Goal: Task Accomplishment & Management: Use online tool/utility

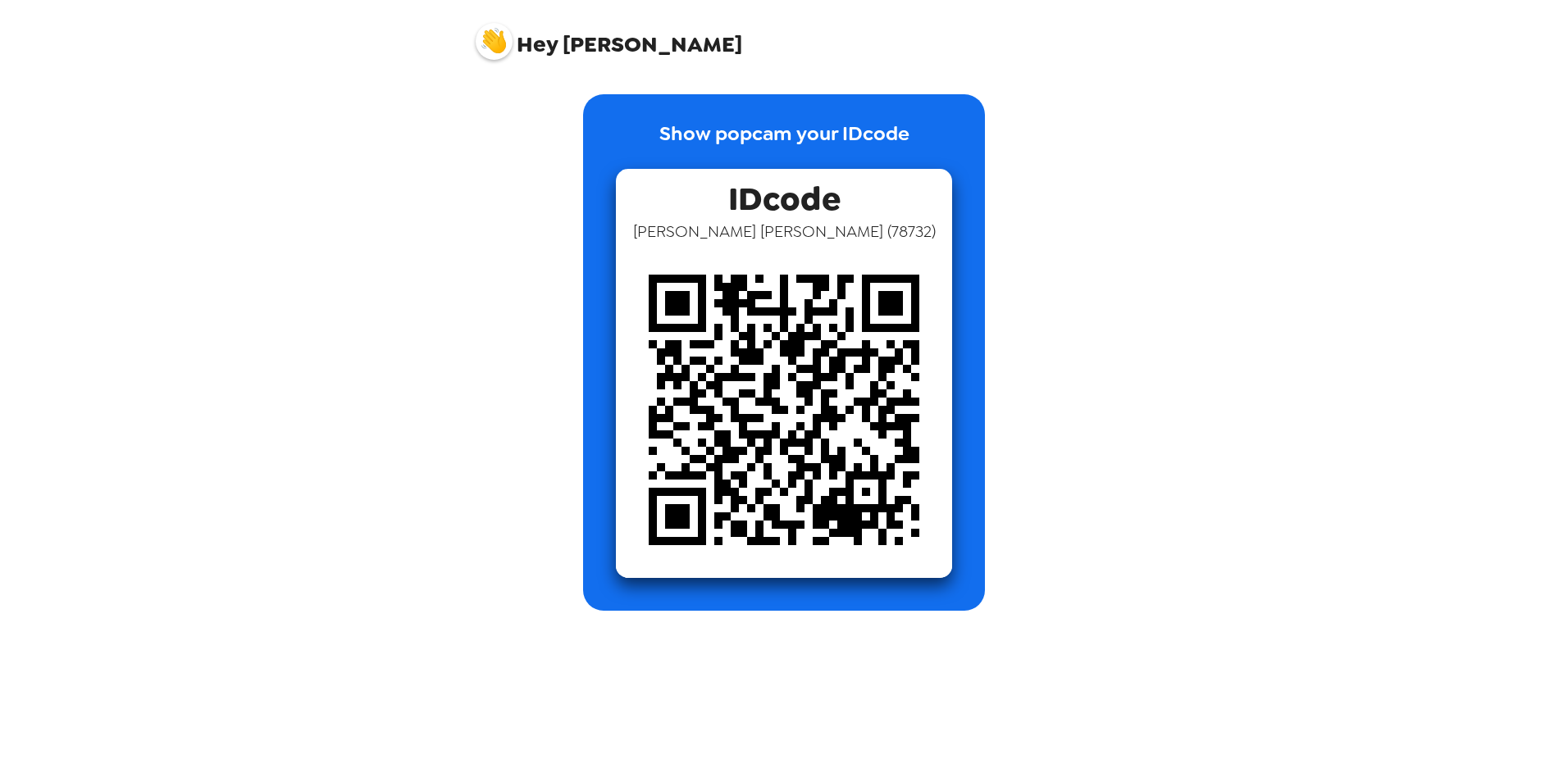
drag, startPoint x: 775, startPoint y: 212, endPoint x: 785, endPoint y: 257, distance: 46.1
click at [779, 222] on div "IDcode Vikash Kumar Ippili ( 78732 )" at bounding box center [784, 373] width 336 height 410
drag, startPoint x: 803, startPoint y: 402, endPoint x: 810, endPoint y: 414, distance: 13.9
click at [803, 403] on img at bounding box center [784, 410] width 336 height 336
click at [947, 273] on img at bounding box center [784, 410] width 336 height 336
